Goal: Check status: Check status

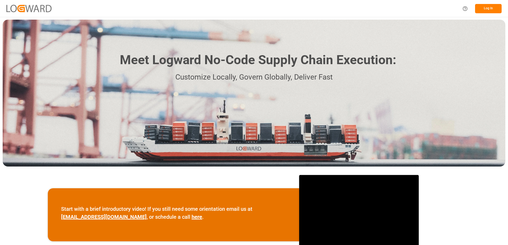
click at [483, 6] on button "Log In" at bounding box center [488, 8] width 27 height 9
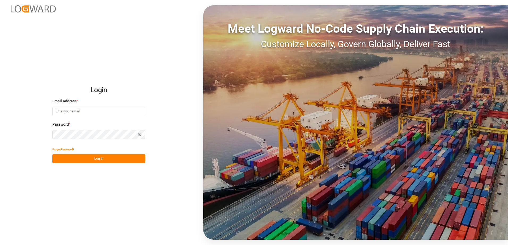
type input "[PERSON_NAME][EMAIL_ADDRESS][PERSON_NAME][DOMAIN_NAME]"
click at [117, 160] on button "Log In" at bounding box center [98, 158] width 93 height 9
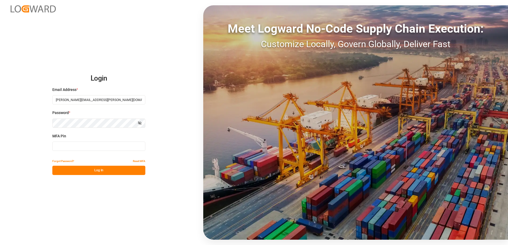
click at [69, 145] on input at bounding box center [98, 146] width 93 height 9
type input "265863"
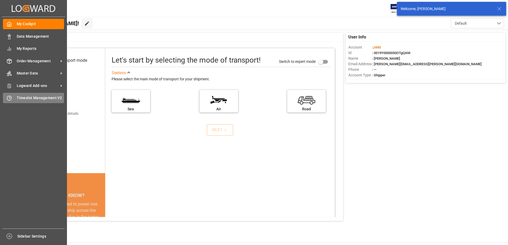
click at [18, 97] on span "Timeslot Management V2" at bounding box center [41, 98] width 48 height 6
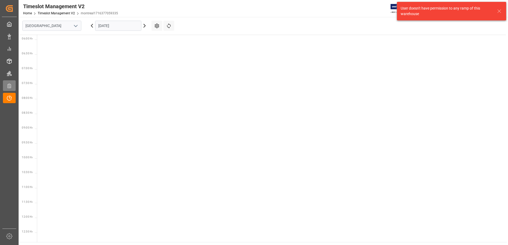
scroll to position [246, 0]
click at [72, 28] on icon "open menu" at bounding box center [75, 26] width 6 height 6
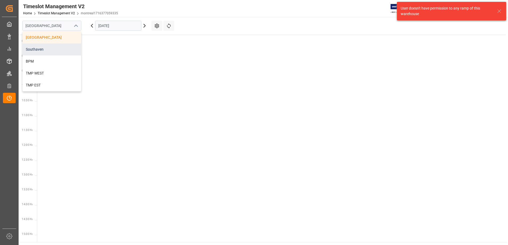
click at [53, 52] on div "Southaven" at bounding box center [52, 50] width 58 height 12
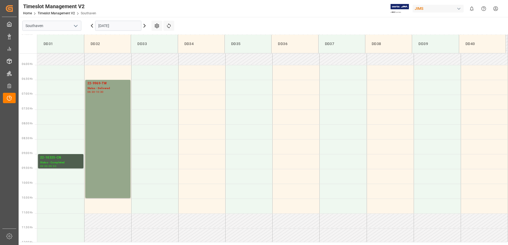
scroll to position [207, 0]
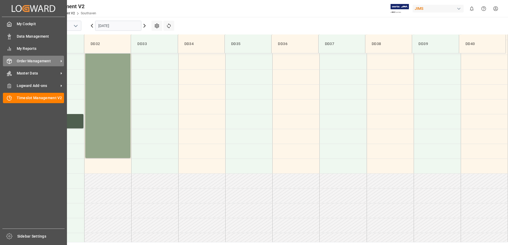
click at [30, 62] on span "Order Management" at bounding box center [38, 61] width 42 height 6
click at [44, 60] on span "Order Management" at bounding box center [38, 61] width 42 height 6
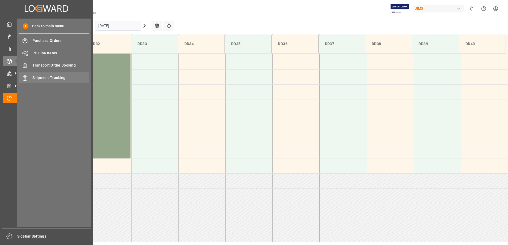
click at [64, 75] on span "Shipment Tracking" at bounding box center [60, 78] width 57 height 6
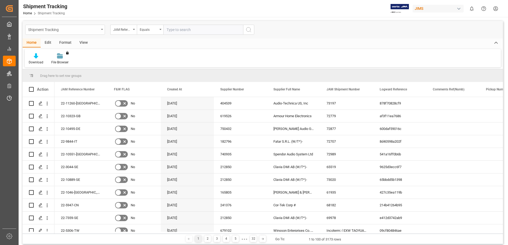
click at [99, 29] on div "Shipment Tracking" at bounding box center [65, 30] width 80 height 10
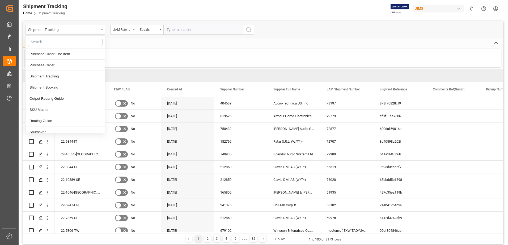
click at [166, 56] on div "Download File Browser You don't have permission for this feature. Contact admin." at bounding box center [263, 58] width 476 height 18
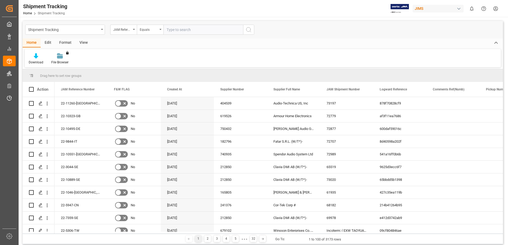
click at [84, 41] on div "View" at bounding box center [83, 43] width 16 height 9
click at [35, 57] on icon at bounding box center [33, 55] width 5 height 5
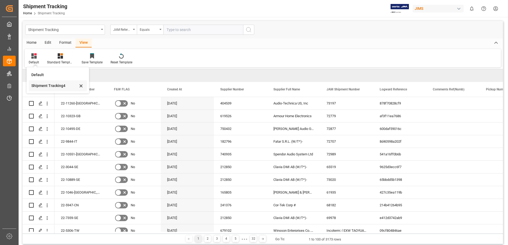
click at [48, 87] on div "Shipment Tracking4" at bounding box center [54, 86] width 46 height 6
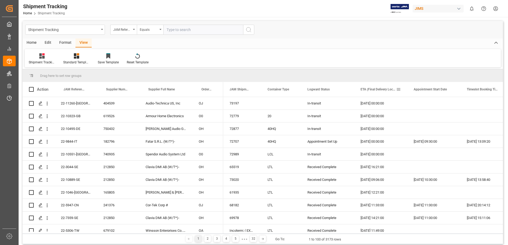
click at [399, 90] on span at bounding box center [398, 89] width 5 height 5
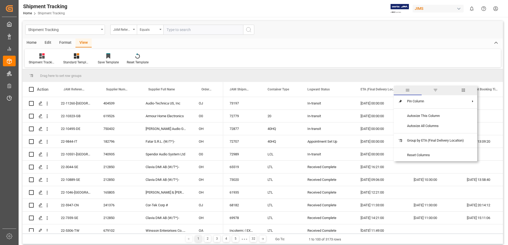
click at [460, 90] on span "columns" at bounding box center [463, 91] width 28 height 10
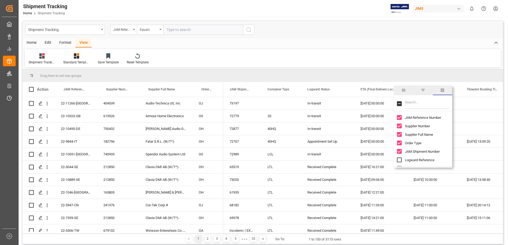
click at [422, 91] on span "filter" at bounding box center [422, 90] width 5 height 5
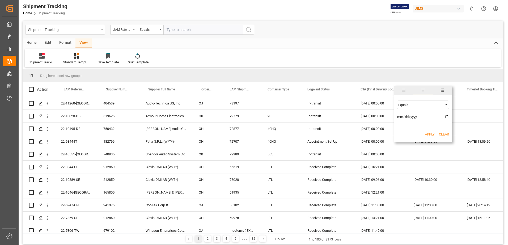
click at [446, 117] on input "date" at bounding box center [423, 118] width 52 height 11
type input "[DATE]"
click at [430, 135] on button "Apply" at bounding box center [430, 134] width 10 height 5
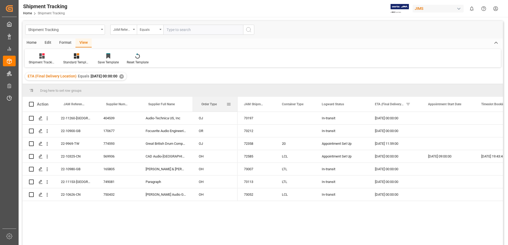
drag, startPoint x: 223, startPoint y: 103, endPoint x: 237, endPoint y: 103, distance: 14.3
click at [237, 103] on div at bounding box center [237, 104] width 2 height 15
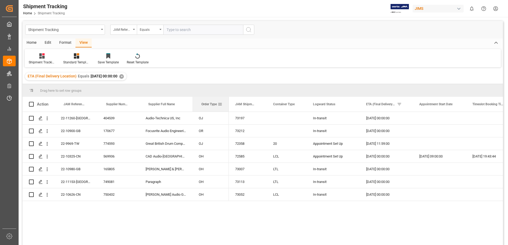
drag, startPoint x: 236, startPoint y: 102, endPoint x: 228, endPoint y: 102, distance: 8.8
click at [228, 102] on div at bounding box center [229, 104] width 2 height 15
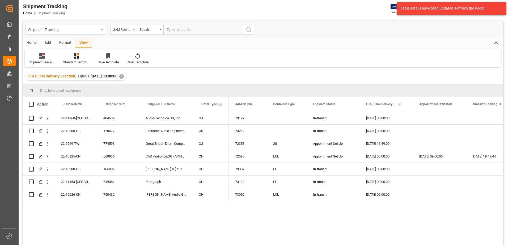
click at [363, 236] on div "73197 In-transit [DATE] 00:00:00 73212 In-transit [DATE] 00:00:00 72358 20 Appo…" at bounding box center [366, 180] width 274 height 137
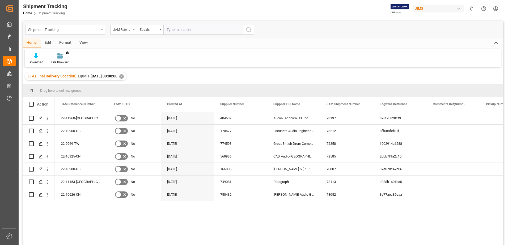
click at [80, 42] on div "View" at bounding box center [83, 43] width 16 height 9
click at [35, 62] on div "Default" at bounding box center [34, 62] width 10 height 5
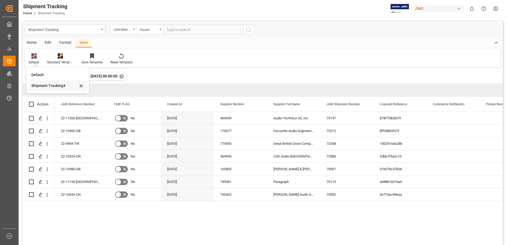
click at [43, 86] on div "Shipment Tracking4" at bounding box center [54, 86] width 46 height 6
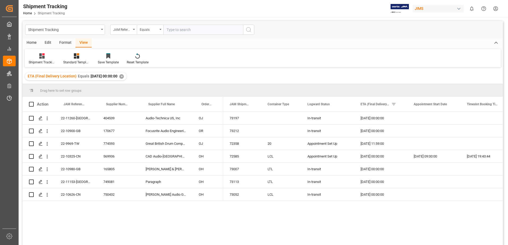
click at [344, 227] on div "73197 In-transit [DATE] 00:00:00 73212 In-transit [DATE] 00:00:00 72358 20 Appo…" at bounding box center [363, 180] width 280 height 137
click at [288, 82] on div "ETA (Final Delivery Location) Equals 2025-09-29 00:00:00 ✕" at bounding box center [263, 76] width 480 height 15
